Goal: Task Accomplishment & Management: Use online tool/utility

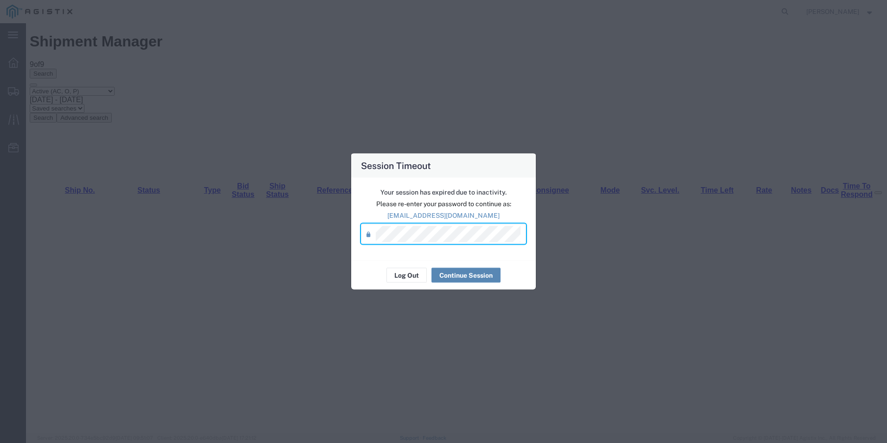
click at [479, 272] on button "Continue Session" at bounding box center [465, 275] width 69 height 15
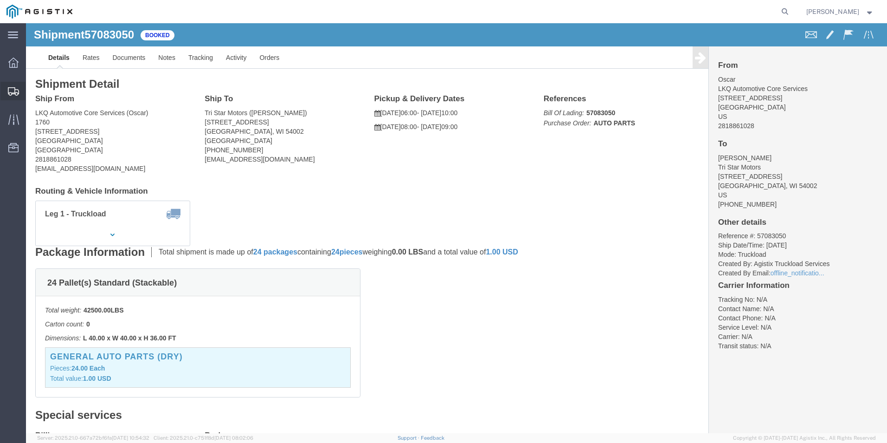
click at [13, 95] on icon at bounding box center [13, 91] width 11 height 8
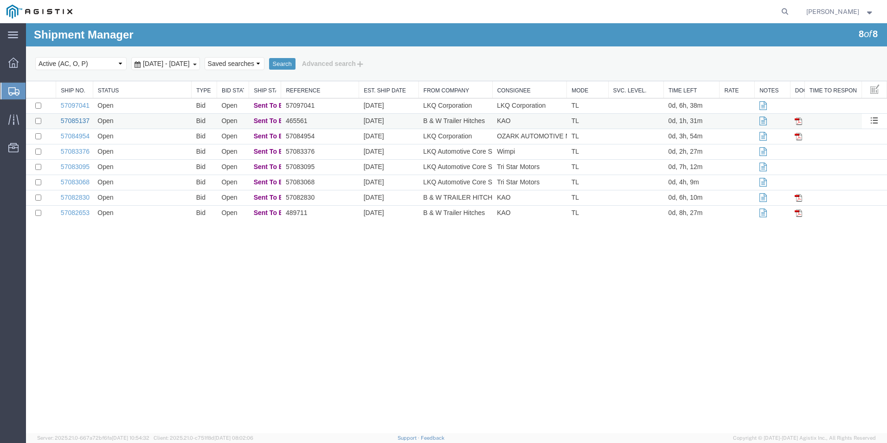
click at [82, 121] on link "57085137" at bounding box center [75, 120] width 29 height 7
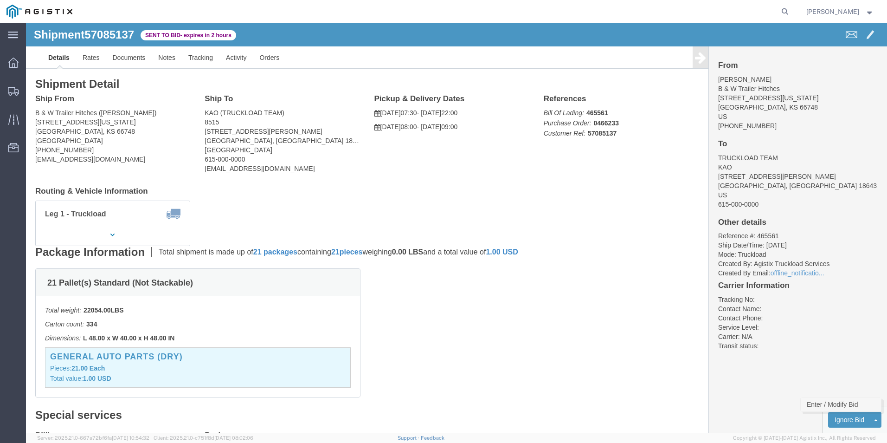
click link "Enter / Modify Bid"
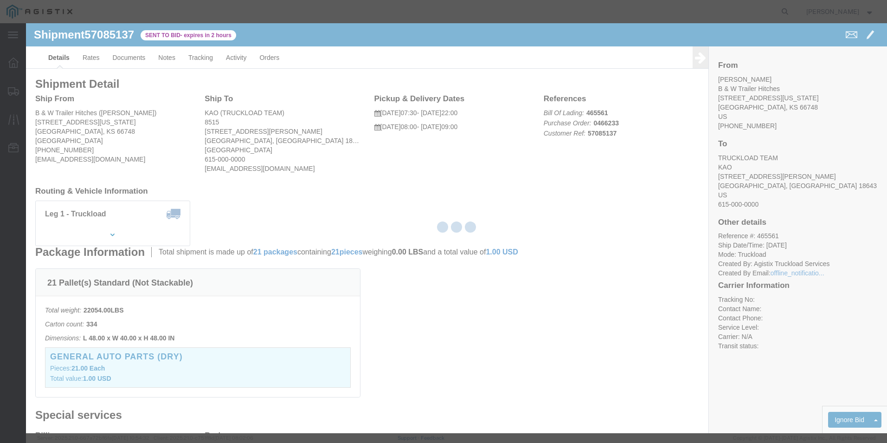
select select "18393"
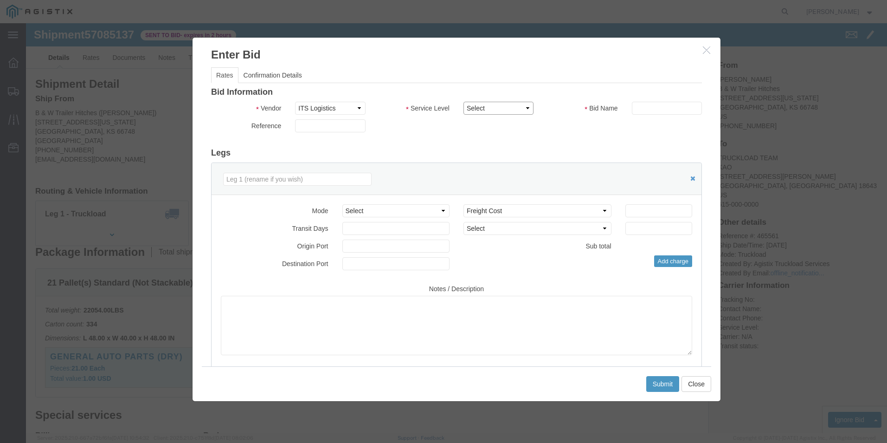
click select "Select Guaranteed Next Day Rail TL Standard 3 - 5 Day"
select select "35343"
click select "Select Guaranteed Next Day Rail TL Standard 3 - 5 Day"
click div "Bid Information Vendor Select ITS Logistics Service Level Select Guaranteed Nex…"
click input "text"
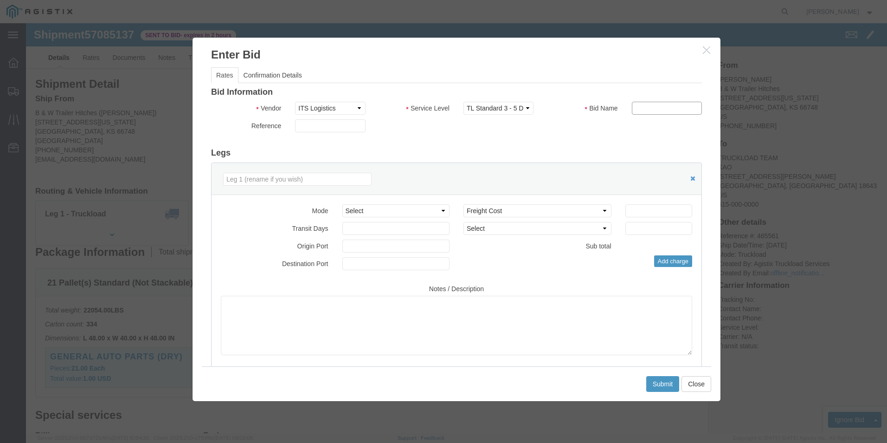
type input "ITS BID"
click div "Mode Select Air Less than Truckload Multi-Leg Ocean Freight Rail Small Parcel T…"
click select "Select Air Less than Truckload Multi-Leg Ocean Freight Rail Small Parcel Truckl…"
select select "TL"
click select "Select Air Less than Truckload Multi-Leg Ocean Freight Rail Small Parcel Truckl…"
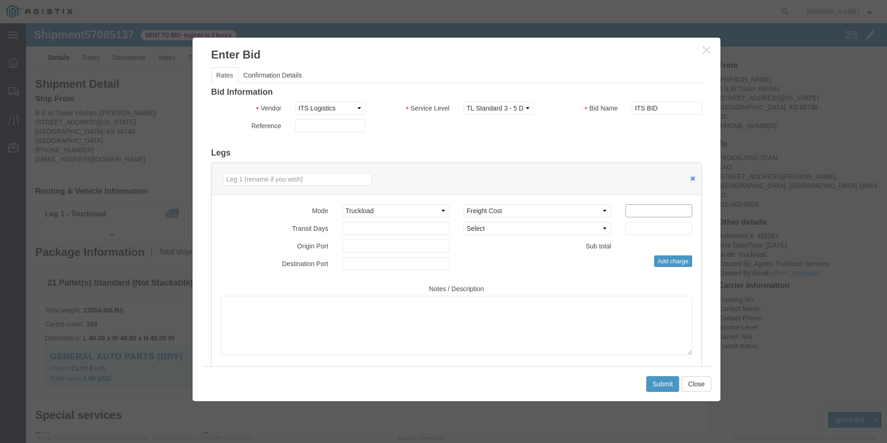
click input "number"
type input "3020"
click button "Submit"
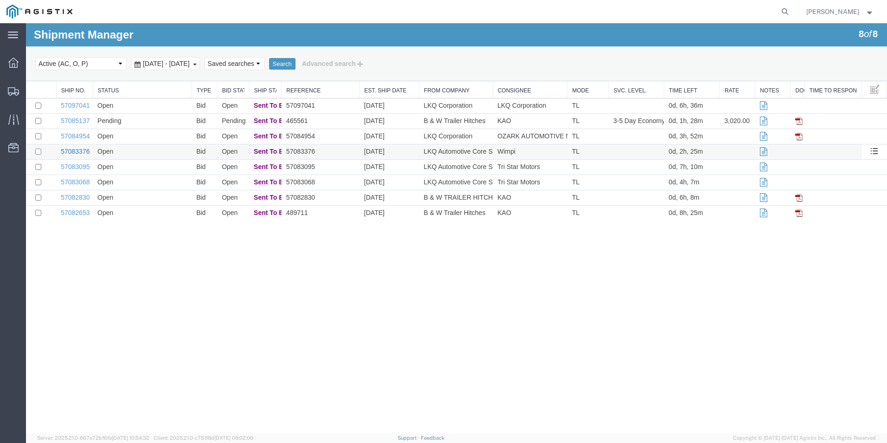
click at [74, 150] on link "57083376" at bounding box center [75, 151] width 29 height 7
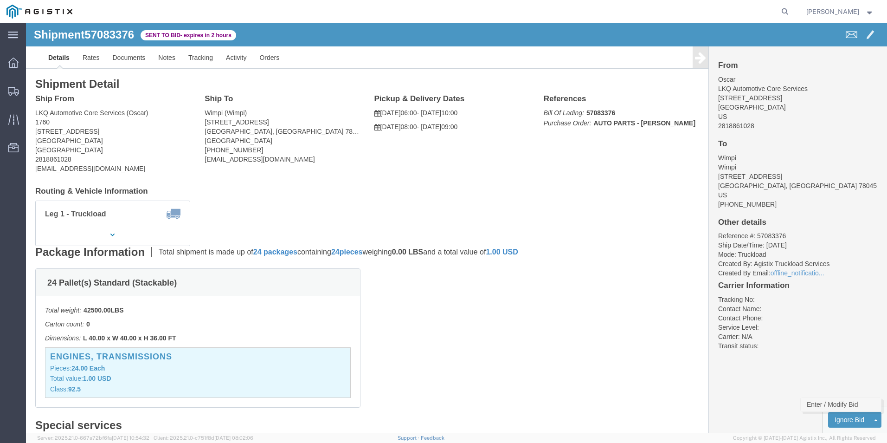
click link "Enter / Modify Bid"
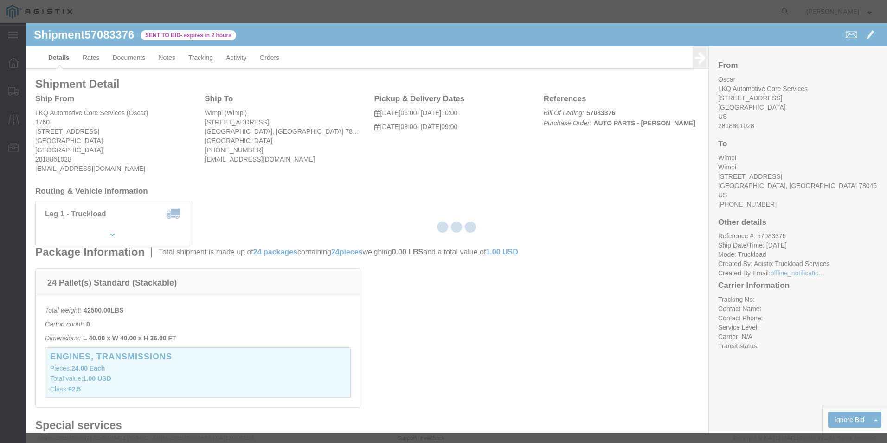
select select "18393"
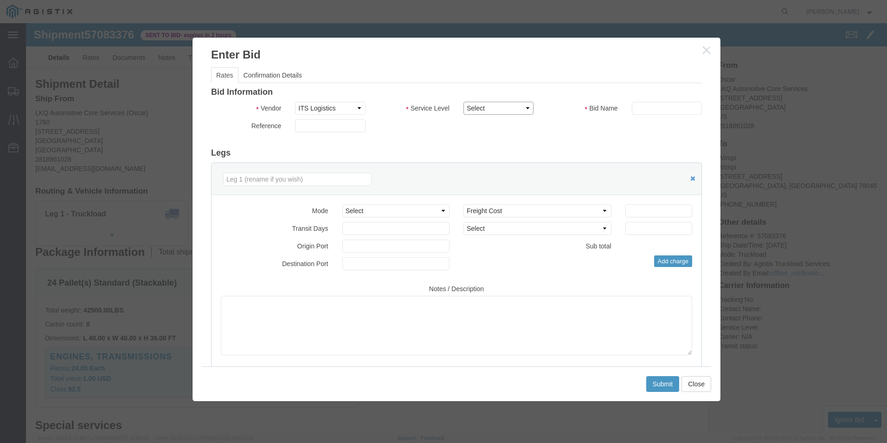
click select "Select Guaranteed Next Day Rail TL Standard 3 - 5 Day"
click button "button"
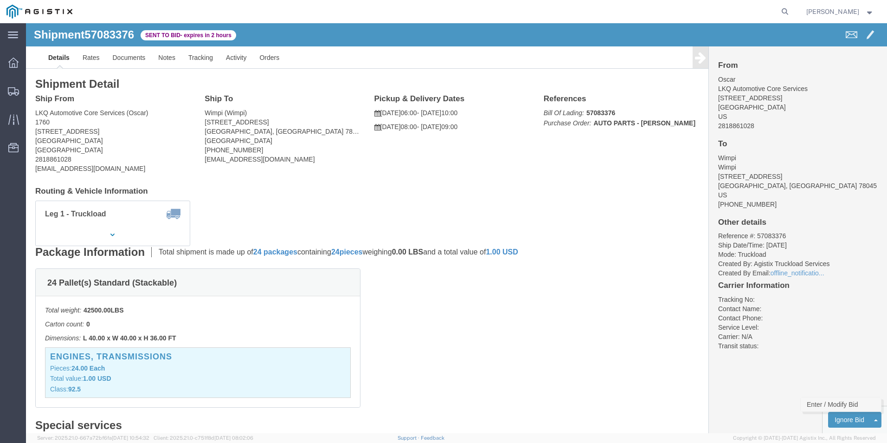
click link "Enter / Modify Bid"
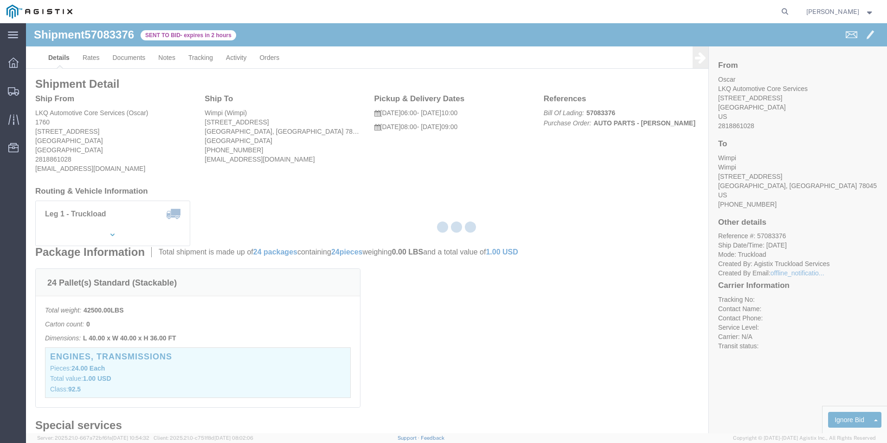
select select "18393"
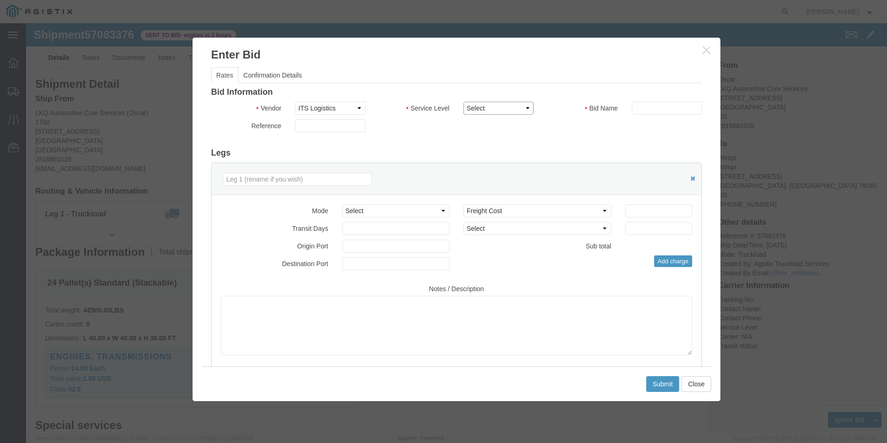
click select "Select Guaranteed Next Day Rail TL Standard 3 - 5 Day"
select select "38971"
click select "Select Guaranteed Next Day Rail TL Standard 3 - 5 Day"
click select "Select Air Less than Truckload Multi-Leg Ocean Freight Rail Small Parcel Truckl…"
select select "TL"
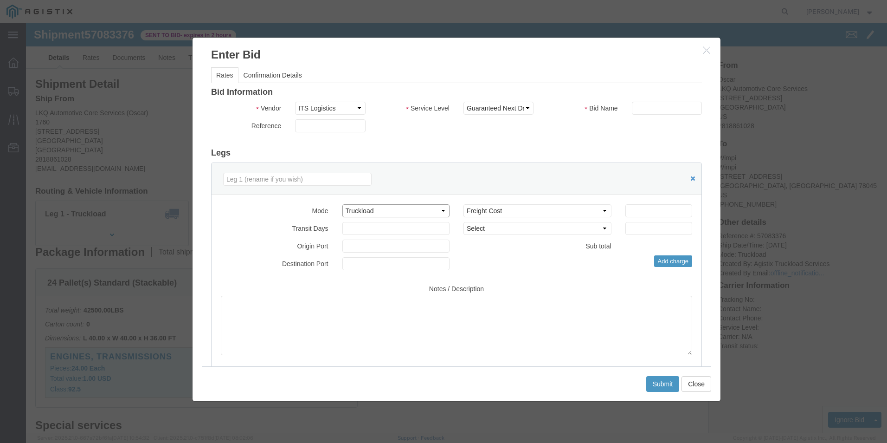
click select "Select Air Less than Truckload Multi-Leg Ocean Freight Rail Small Parcel Truckl…"
click input "text"
type input "ITS BID"
click input "0.01"
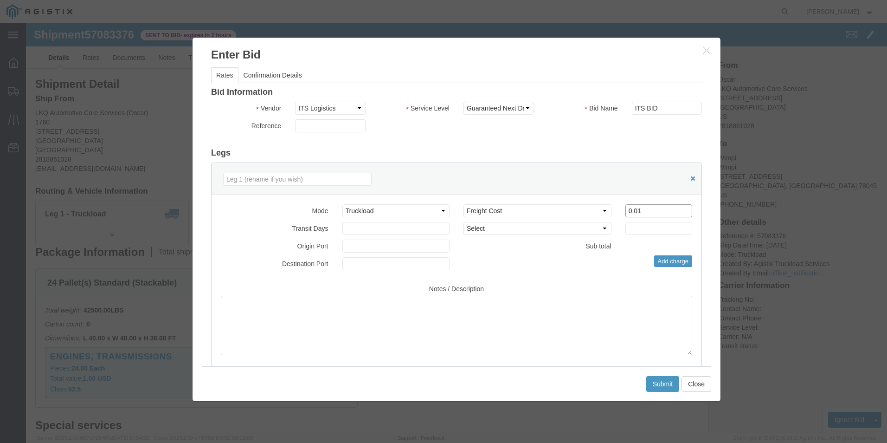
click input "0.01"
type input "576"
click button "Submit"
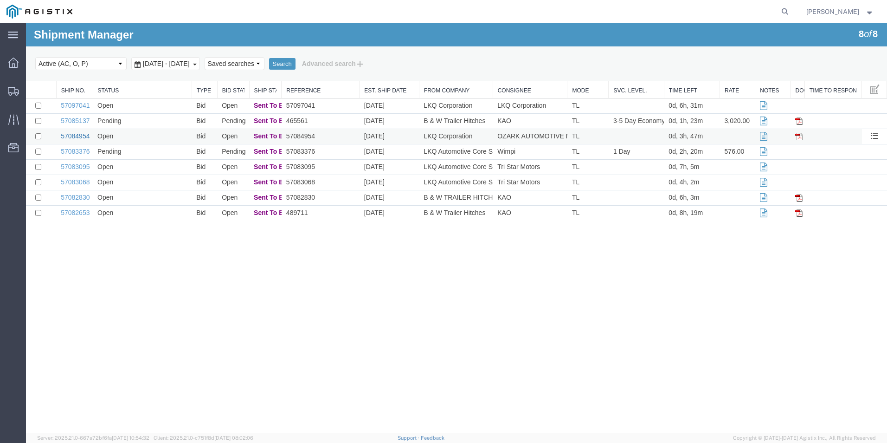
click at [77, 138] on link "57084954" at bounding box center [75, 135] width 29 height 7
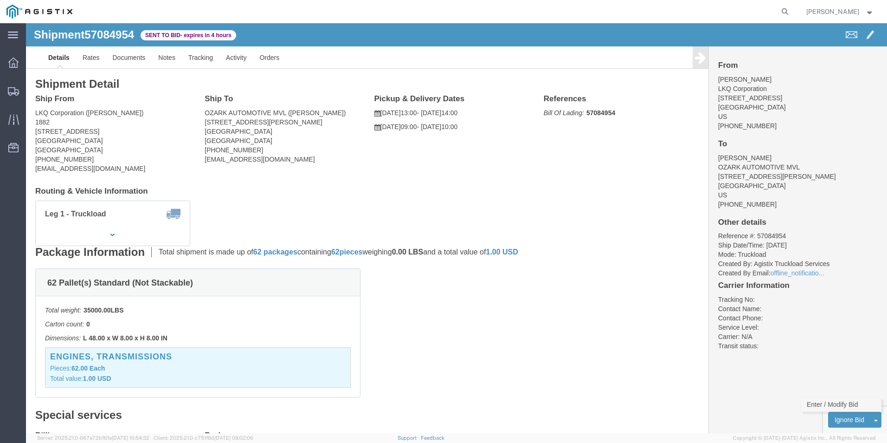
click link "Enter / Modify Bid"
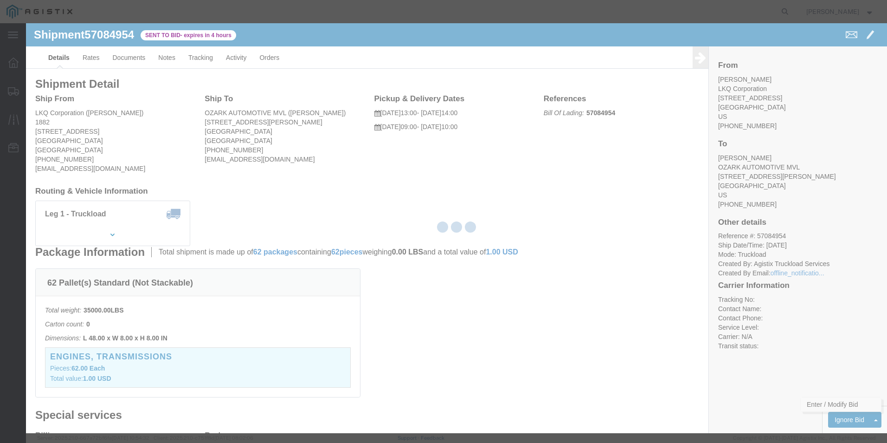
select select "18393"
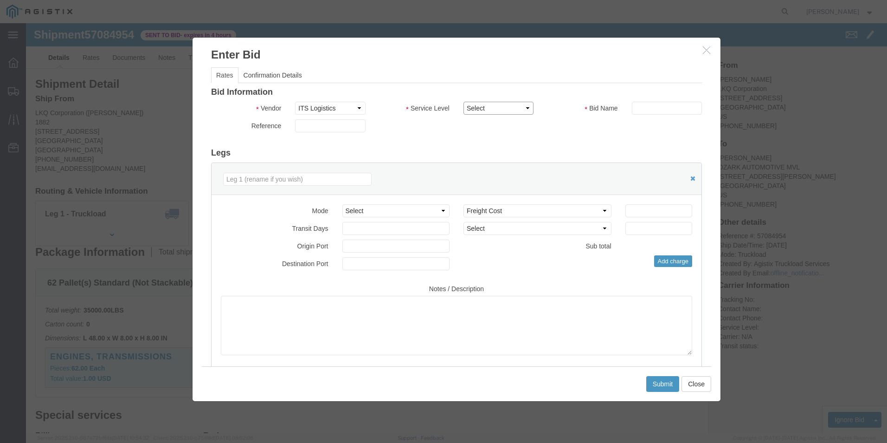
click select "Select Guaranteed Next Day Rail TL Standard 3 - 5 Day"
select select "35343"
click select "Select Guaranteed Next Day Rail TL Standard 3 - 5 Day"
click select "Select Air Less than Truckload Multi-Leg Ocean Freight Rail Small Parcel Truckl…"
select select "TL"
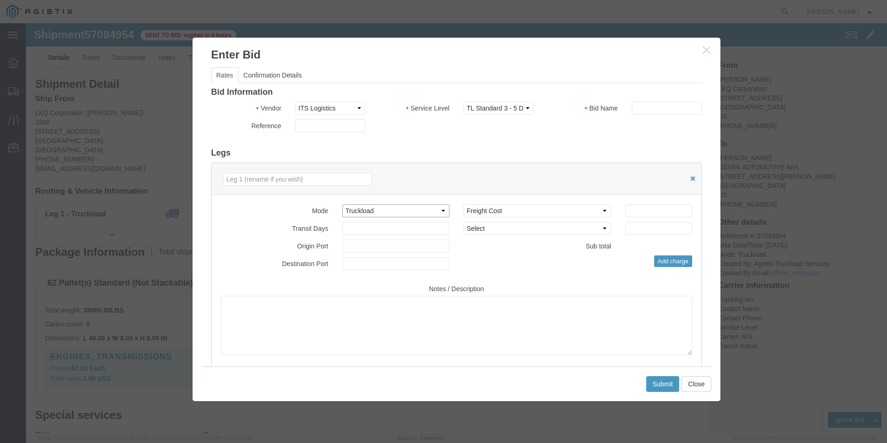
click select "Select Air Less than Truckload Multi-Leg Ocean Freight Rail Small Parcel Truckl…"
click input "number"
type input "1912"
click input "text"
type input "ITS BID"
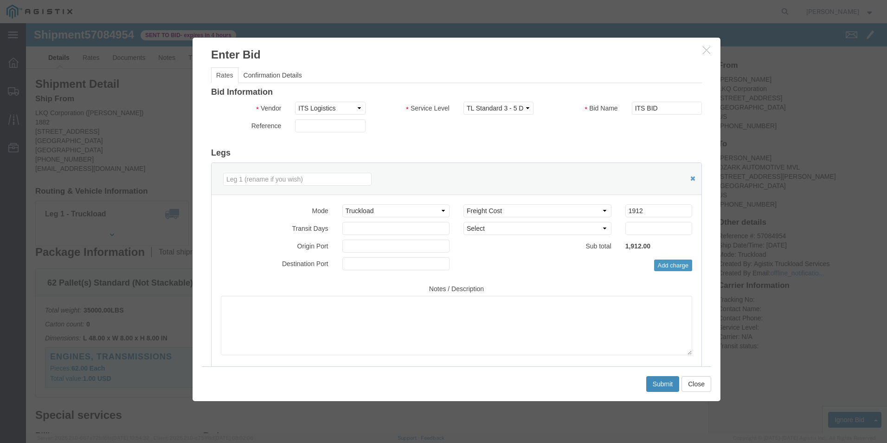
click button "Submit"
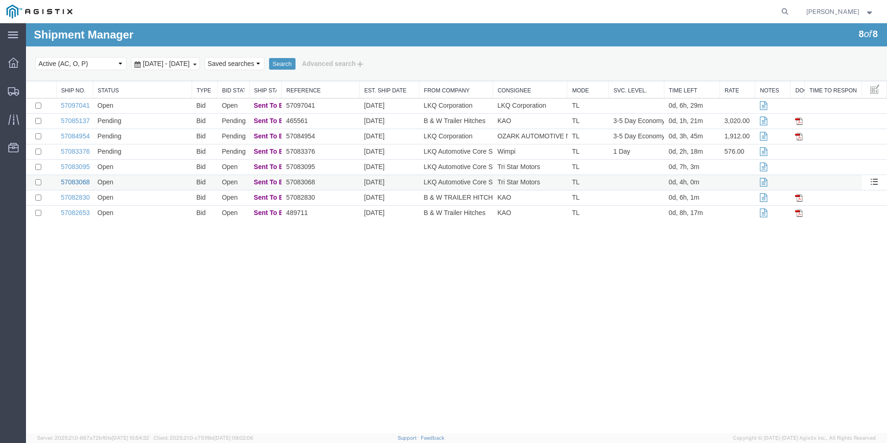
click at [83, 182] on link "57083068" at bounding box center [75, 181] width 29 height 7
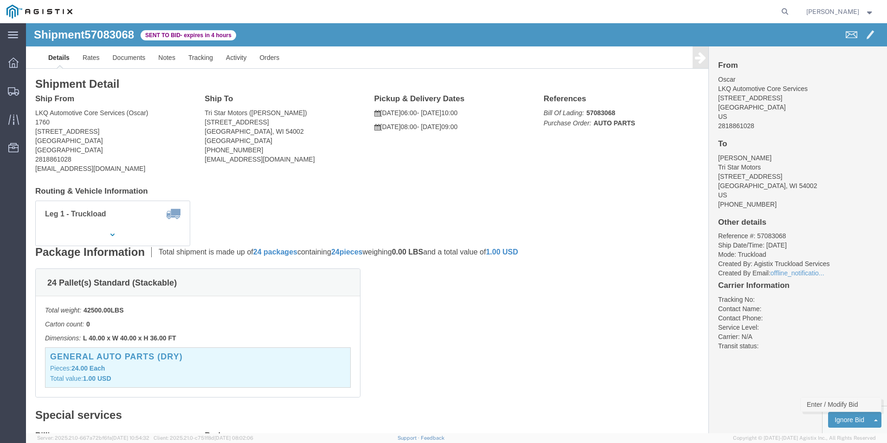
click link "Enter / Modify Bid"
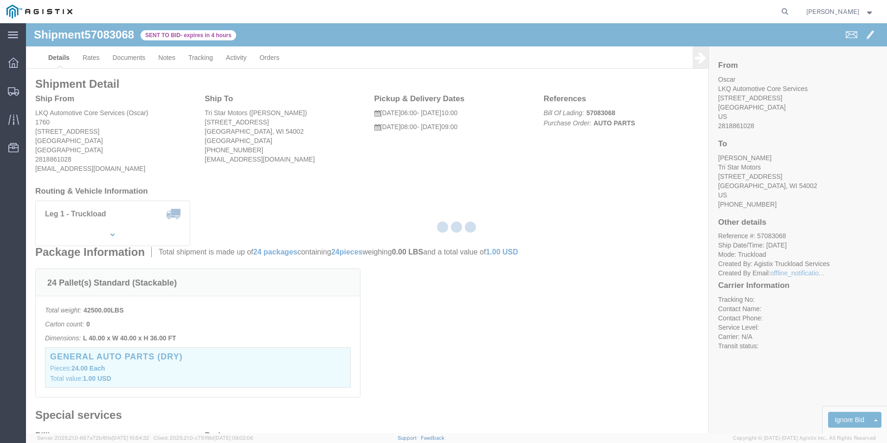
select select "18393"
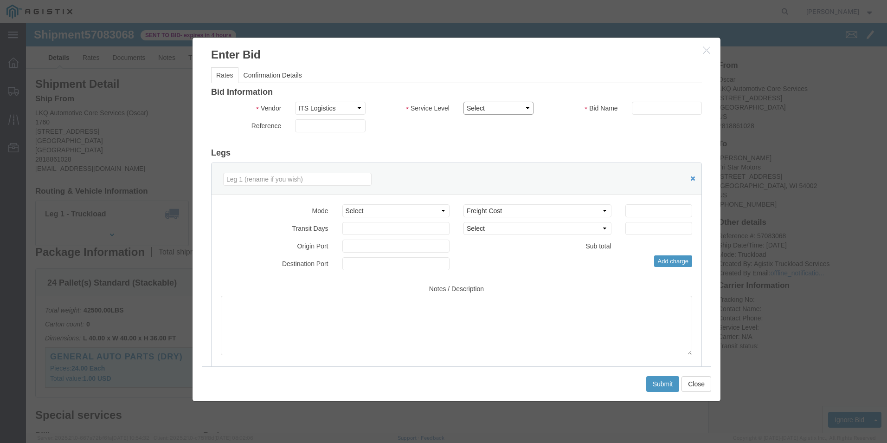
click select "Select Guaranteed Next Day Rail TL Standard 3 - 5 Day"
click icon "button"
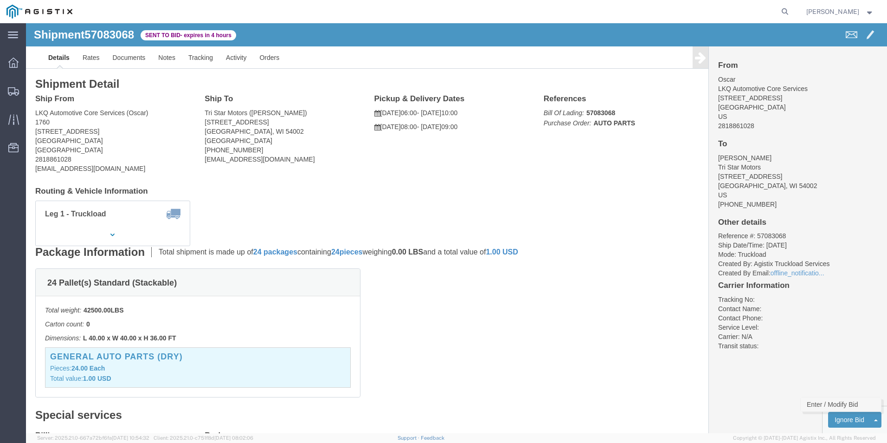
click link "Enter / Modify Bid"
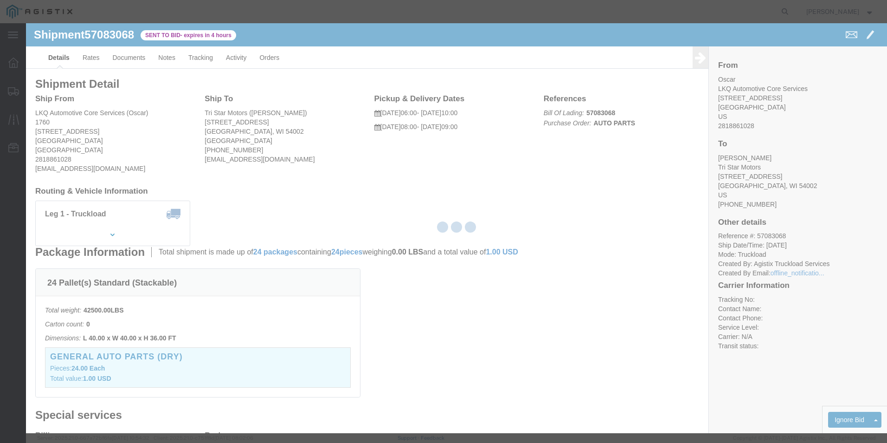
select select "18393"
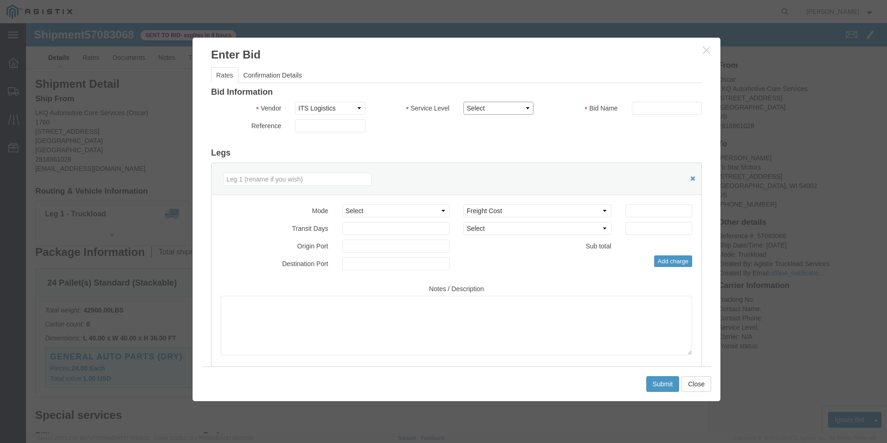
click select "Select Guaranteed Next Day Rail TL Standard 3 - 5 Day"
select select "35343"
click select "Select Guaranteed Next Day Rail TL Standard 3 - 5 Day"
click input "text"
type input "ITS BID"
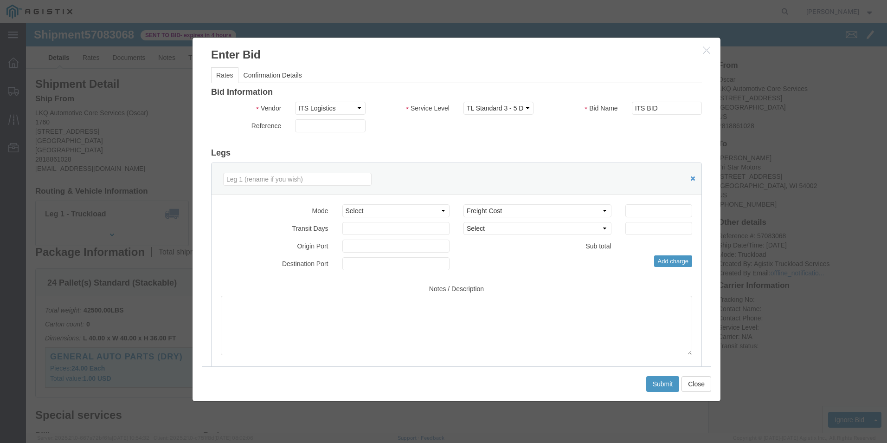
click div "Mode Select Air Less than Truckload Multi-Leg Ocean Freight Rail Small Parcel T…"
click select "Select Air Less than Truckload Multi-Leg Ocean Freight Rail Small Parcel Truckl…"
select select "TL"
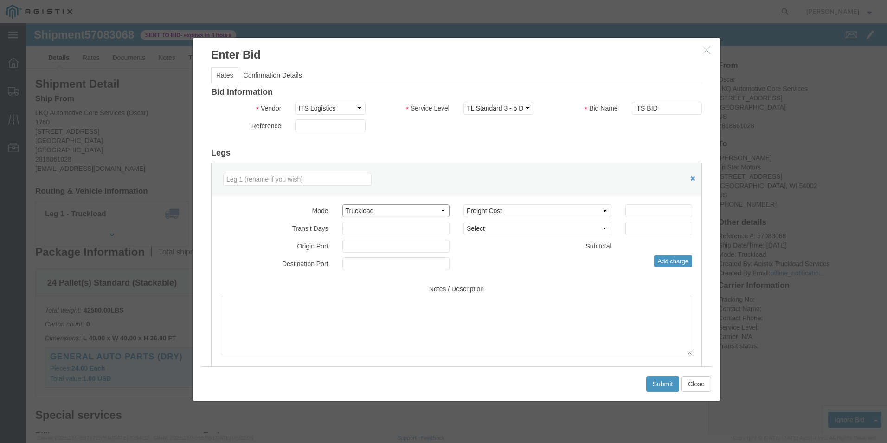
click select "Select Air Less than Truckload Multi-Leg Ocean Freight Rail Small Parcel Truckl…"
click input "number"
type input "2604"
click button "Submit"
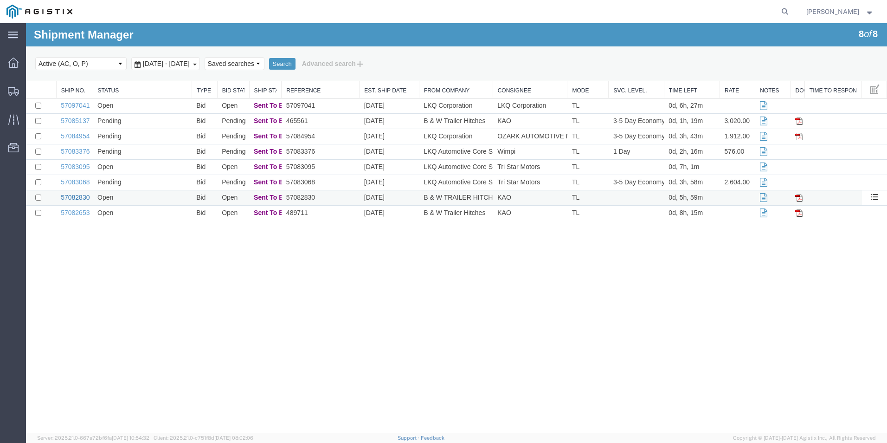
click at [74, 198] on link "57082830" at bounding box center [75, 196] width 29 height 7
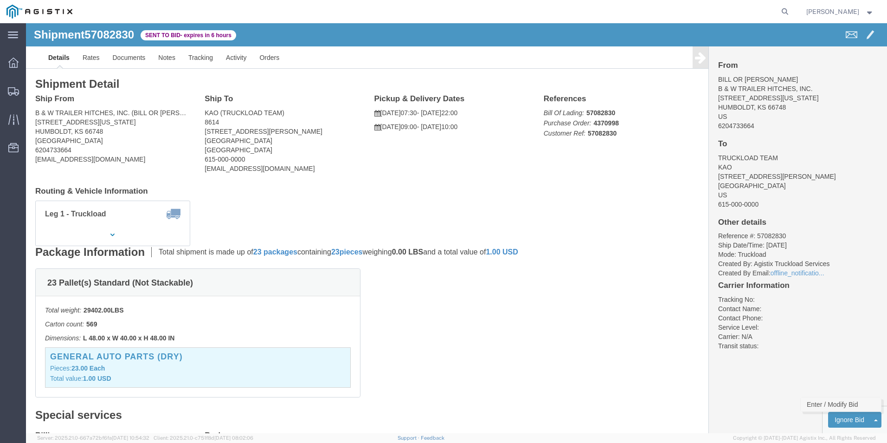
click link "Enter / Modify Bid"
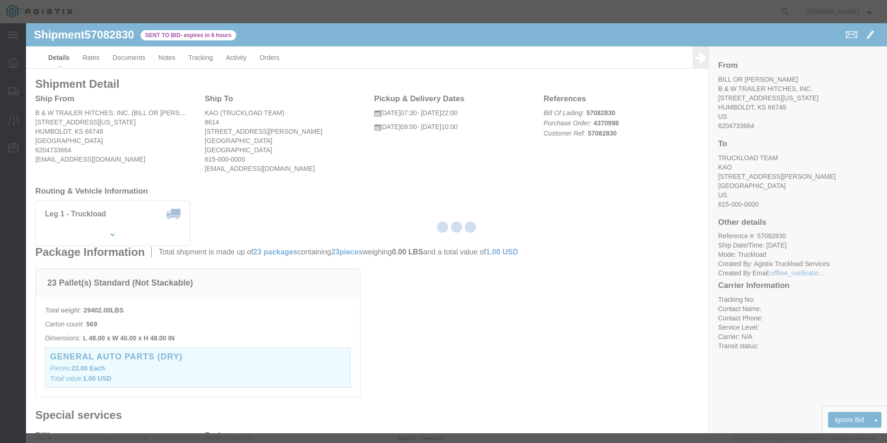
select select "18393"
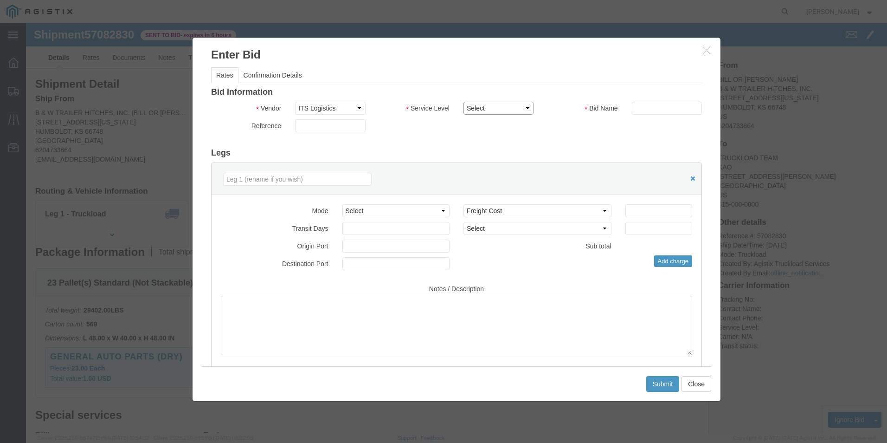
click select "Select Guaranteed Next Day Rail TL Standard 3 - 5 Day"
select select "35343"
click select "Select Guaranteed Next Day Rail TL Standard 3 - 5 Day"
click input "text"
type input "ITS BID"
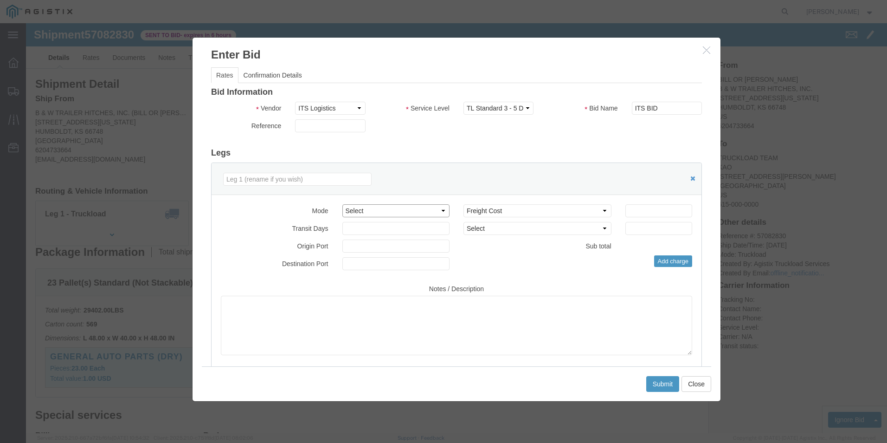
drag, startPoint x: 363, startPoint y: 187, endPoint x: 363, endPoint y: 192, distance: 5.1
click select "Select Air Less than Truckload Multi-Leg Ocean Freight Rail Small Parcel Truckl…"
select select "TL"
click select "Select Air Less than Truckload Multi-Leg Ocean Freight Rail Small Parcel Truckl…"
click input "number"
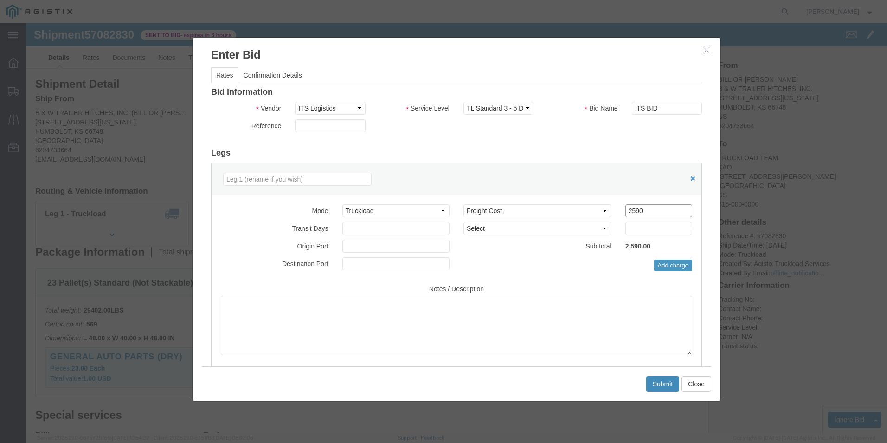
type input "2590"
click button "Submit"
